Goal: Find specific page/section: Find specific page/section

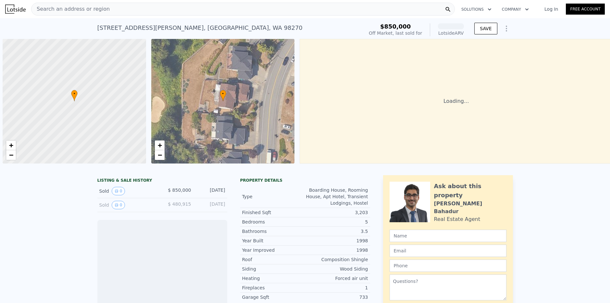
scroll to position [0, 3]
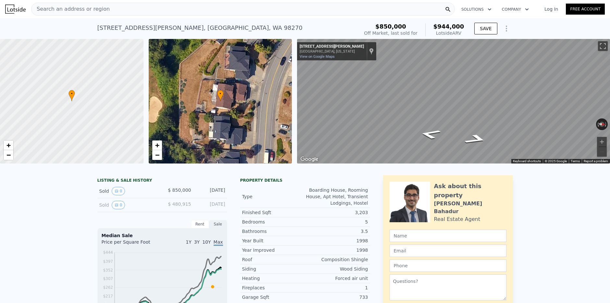
click at [211, 13] on div "Search an address or region" at bounding box center [243, 9] width 424 height 13
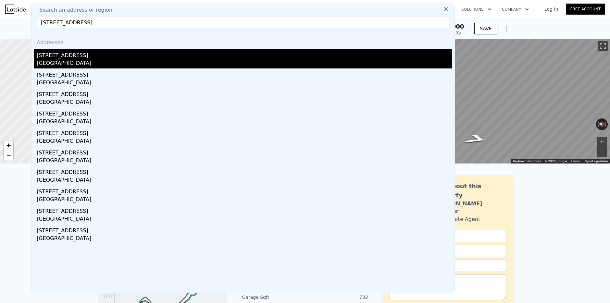
type input "[STREET_ADDRESS]"
click at [50, 62] on div "[GEOGRAPHIC_DATA]" at bounding box center [244, 63] width 415 height 9
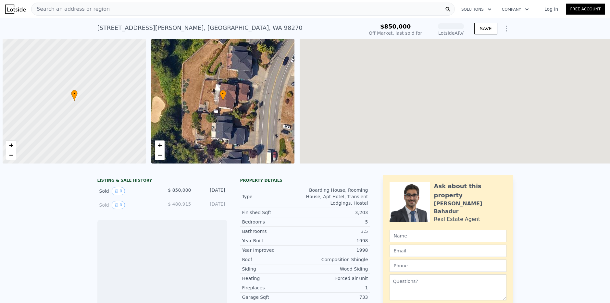
scroll to position [0, 3]
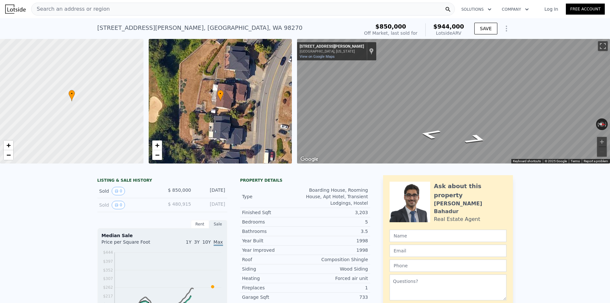
click at [106, 12] on div "Search an address or region" at bounding box center [243, 9] width 424 height 13
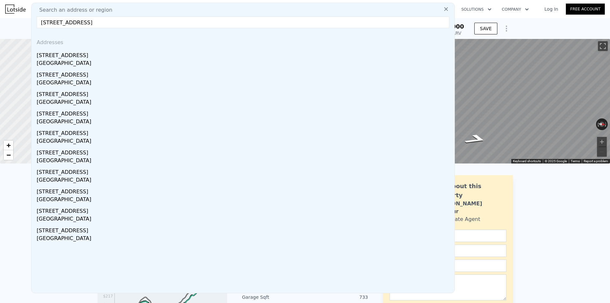
type input "[STREET_ADDRESS]"
click at [73, 56] on div "[STREET_ADDRESS]" at bounding box center [244, 54] width 415 height 10
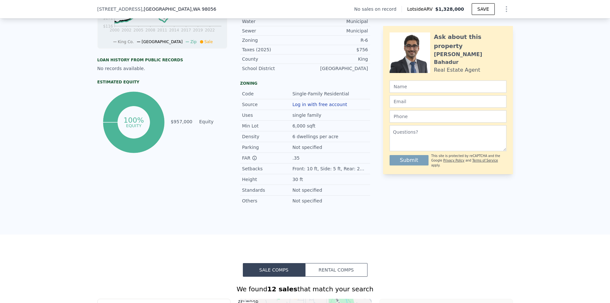
scroll to position [89, 0]
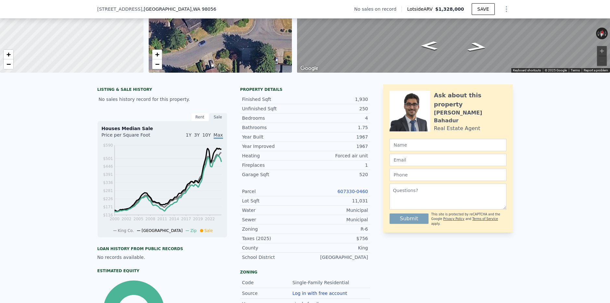
click at [355, 190] on link "607330-0460" at bounding box center [352, 191] width 31 height 5
